Goal: Task Accomplishment & Management: Use online tool/utility

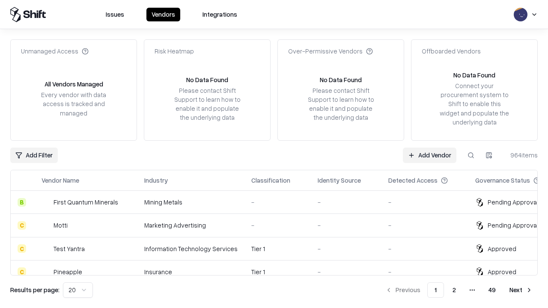
click at [429, 155] on link "Add Vendor" at bounding box center [430, 155] width 54 height 15
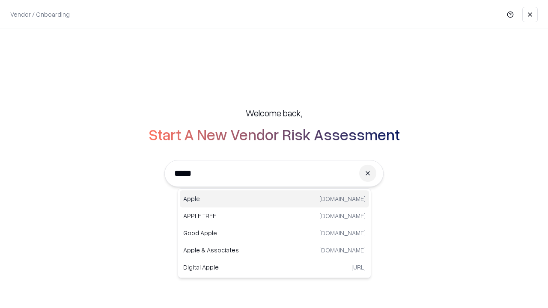
click at [274, 199] on div "Apple [DOMAIN_NAME]" at bounding box center [274, 199] width 189 height 17
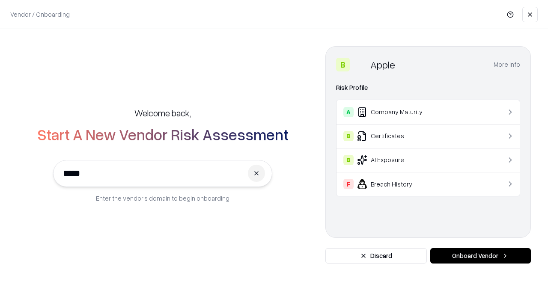
type input "*****"
click at [480, 256] on button "Onboard Vendor" at bounding box center [480, 255] width 101 height 15
